Goal: Register for event/course

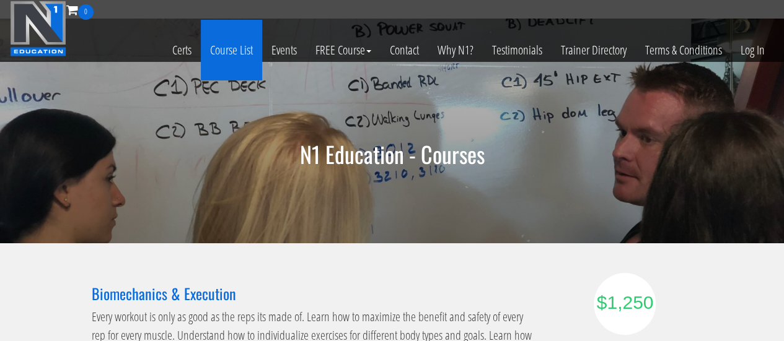
click at [230, 53] on link "Course List" at bounding box center [231, 50] width 61 height 61
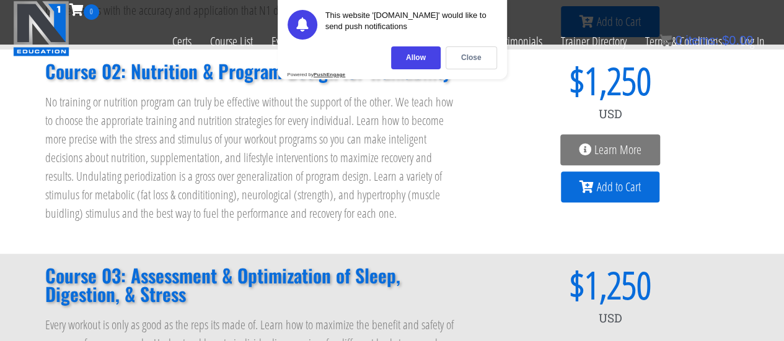
scroll to position [265, 0]
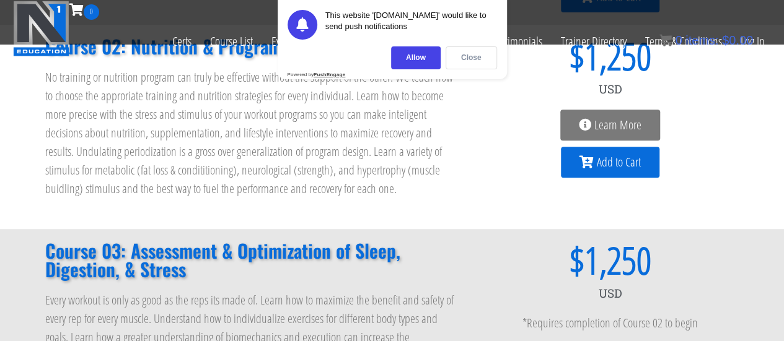
click at [477, 54] on div "Close" at bounding box center [470, 57] width 51 height 23
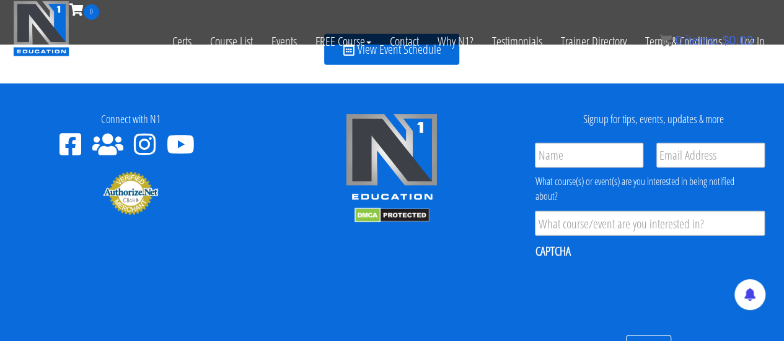
scroll to position [1571, 0]
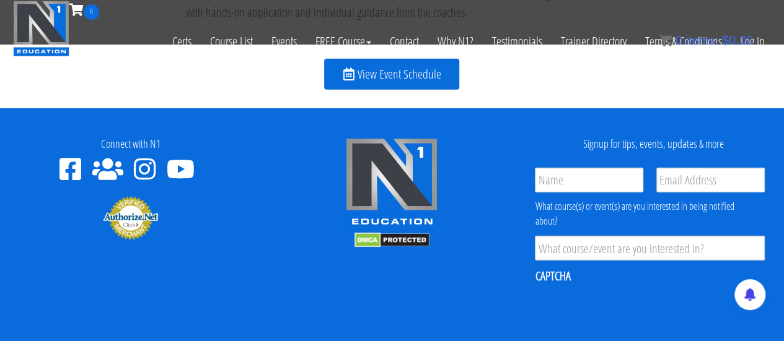
click at [409, 74] on span "View Event Schedule" at bounding box center [399, 74] width 84 height 12
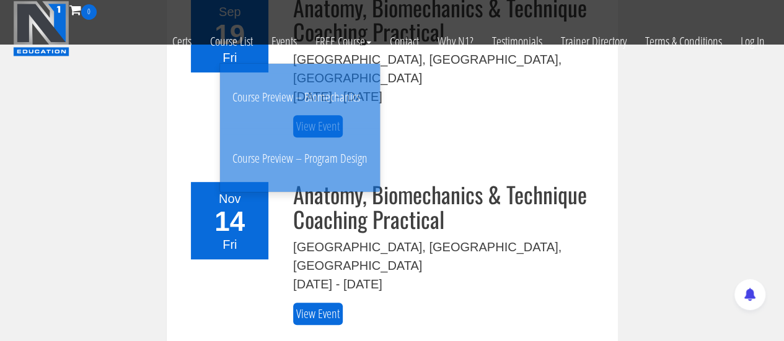
scroll to position [248, 0]
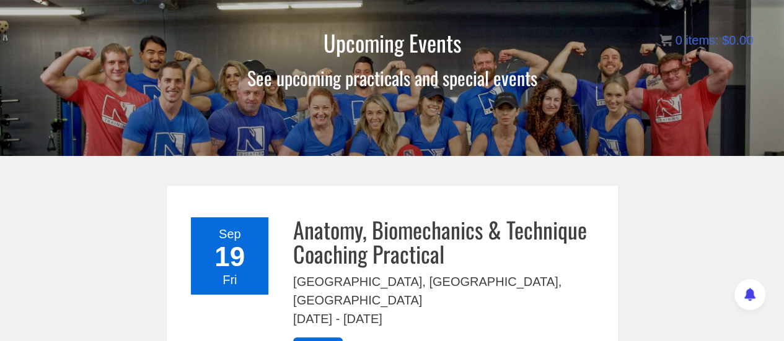
scroll to position [84, 0]
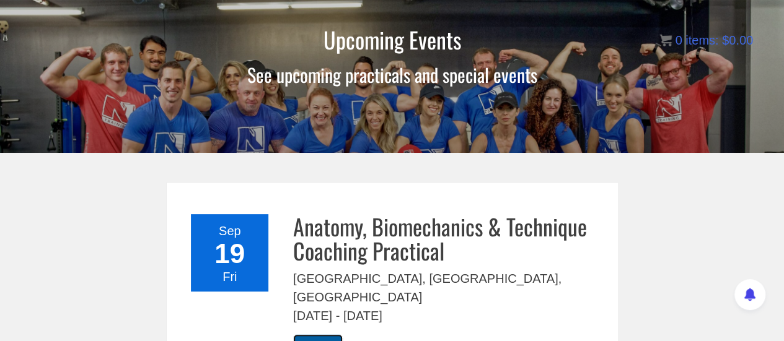
click at [325, 334] on link "View Event" at bounding box center [318, 345] width 50 height 23
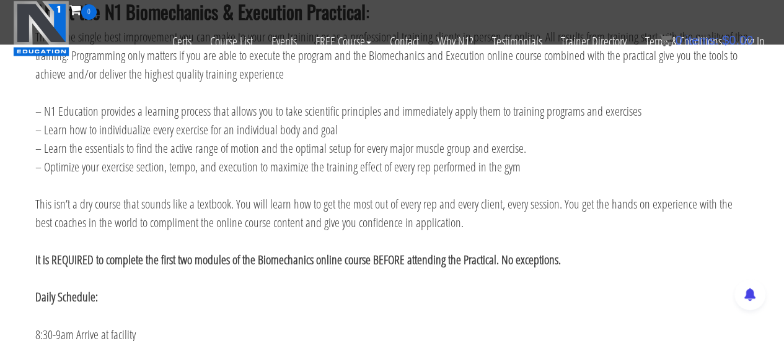
scroll to position [811, 0]
